Goal: Book appointment/travel/reservation

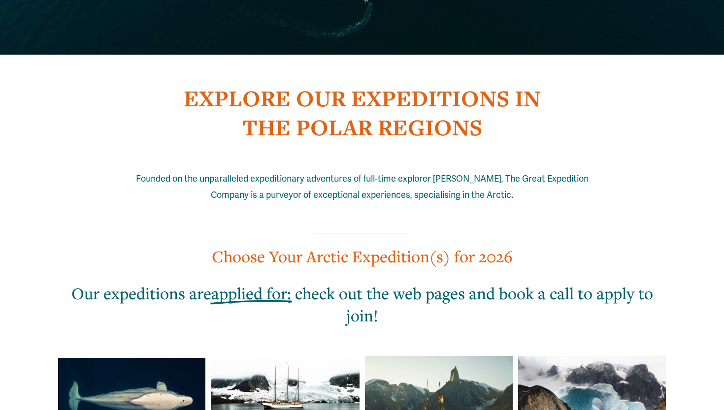
scroll to position [520, 0]
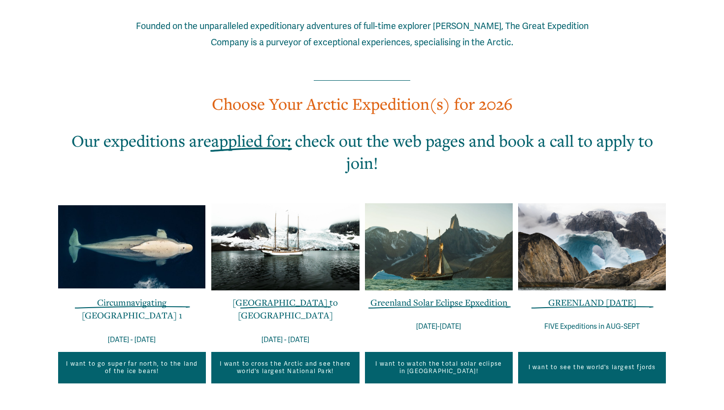
click at [272, 264] on div at bounding box center [285, 246] width 148 height 87
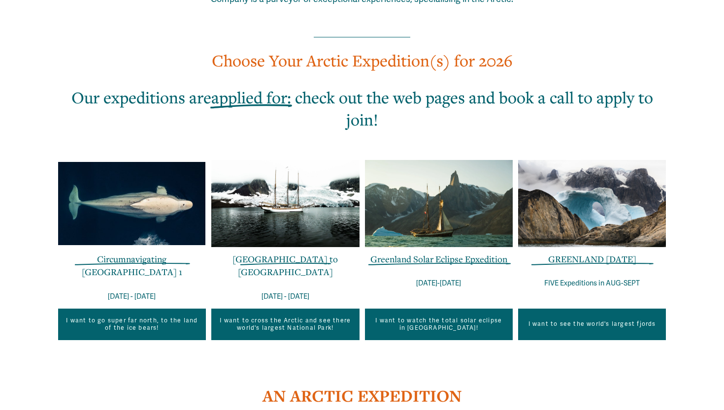
scroll to position [564, 0]
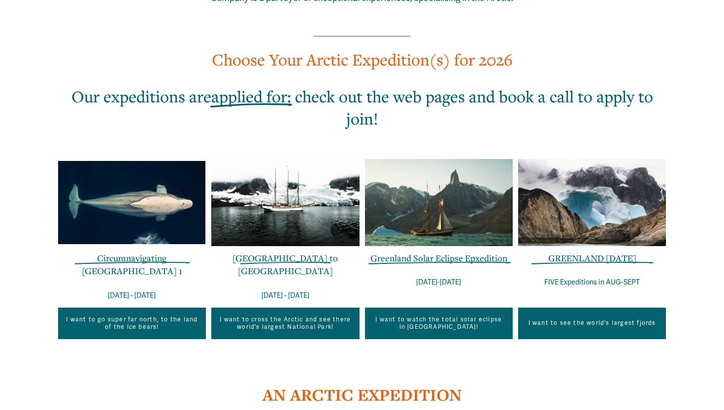
click at [412, 256] on link "Greenland Solar Eclipse Epxedition" at bounding box center [438, 258] width 137 height 12
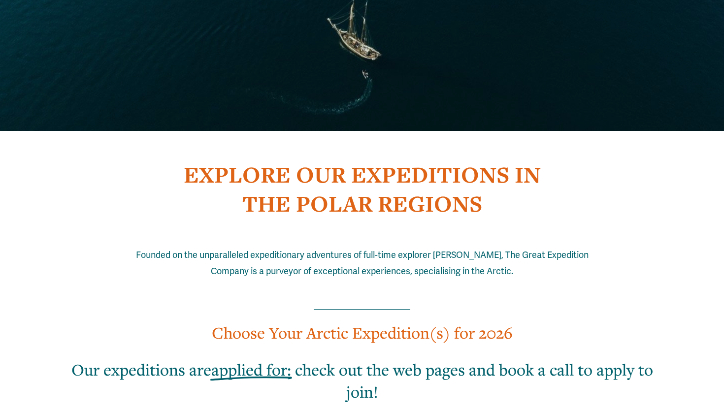
scroll to position [445, 0]
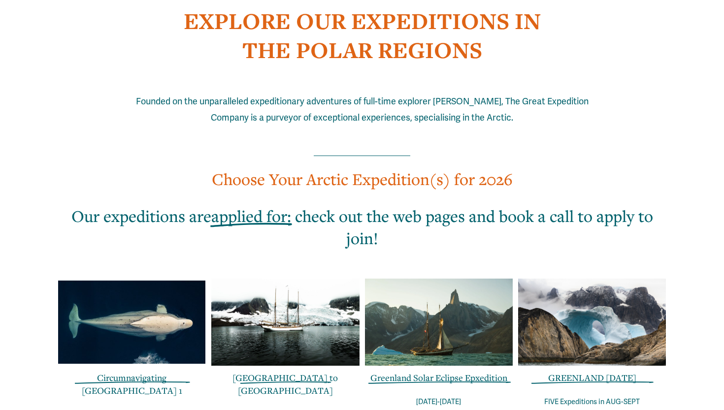
click at [279, 305] on div at bounding box center [285, 322] width 148 height 87
